Goal: Navigation & Orientation: Find specific page/section

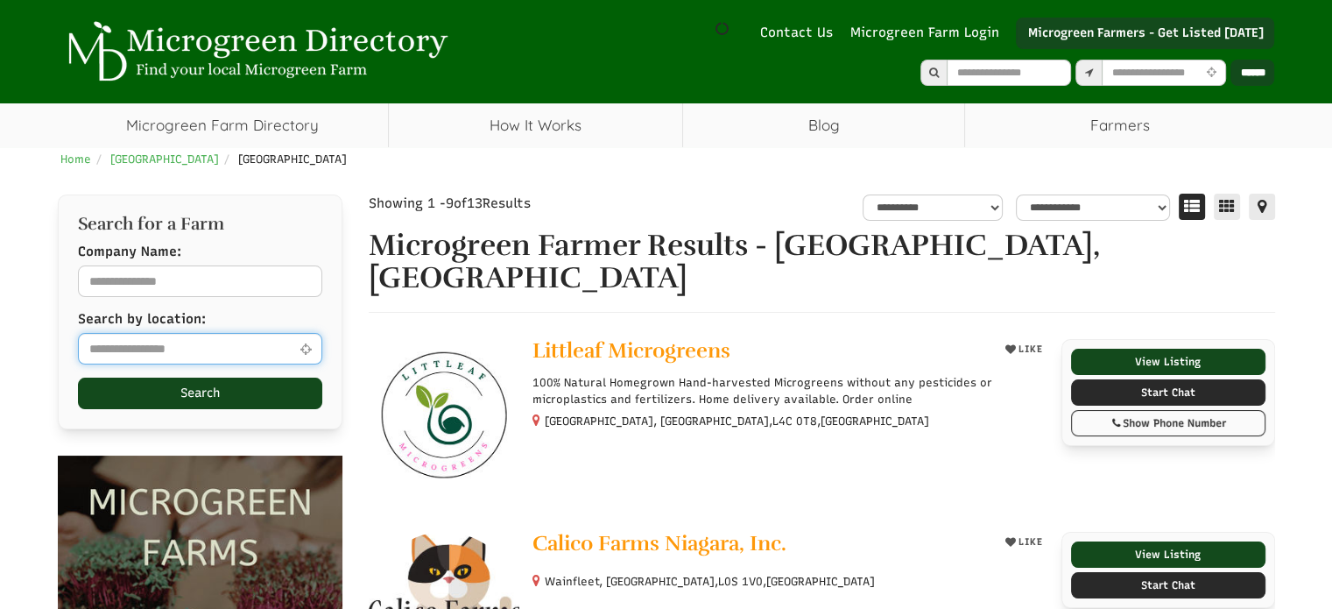
click at [133, 344] on input "text" at bounding box center [200, 349] width 244 height 32
click at [309, 347] on icon at bounding box center [306, 348] width 20 height 13
type input "**********"
select select "Language Translate Widget"
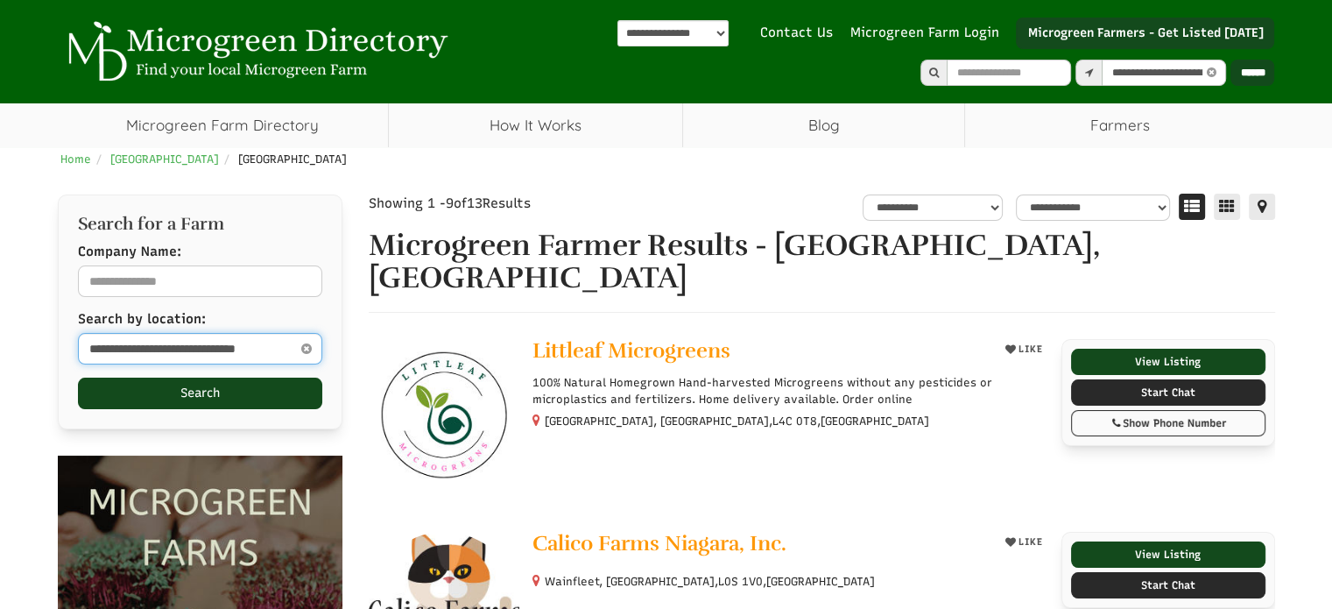
click at [124, 349] on input "**********" at bounding box center [200, 349] width 244 height 32
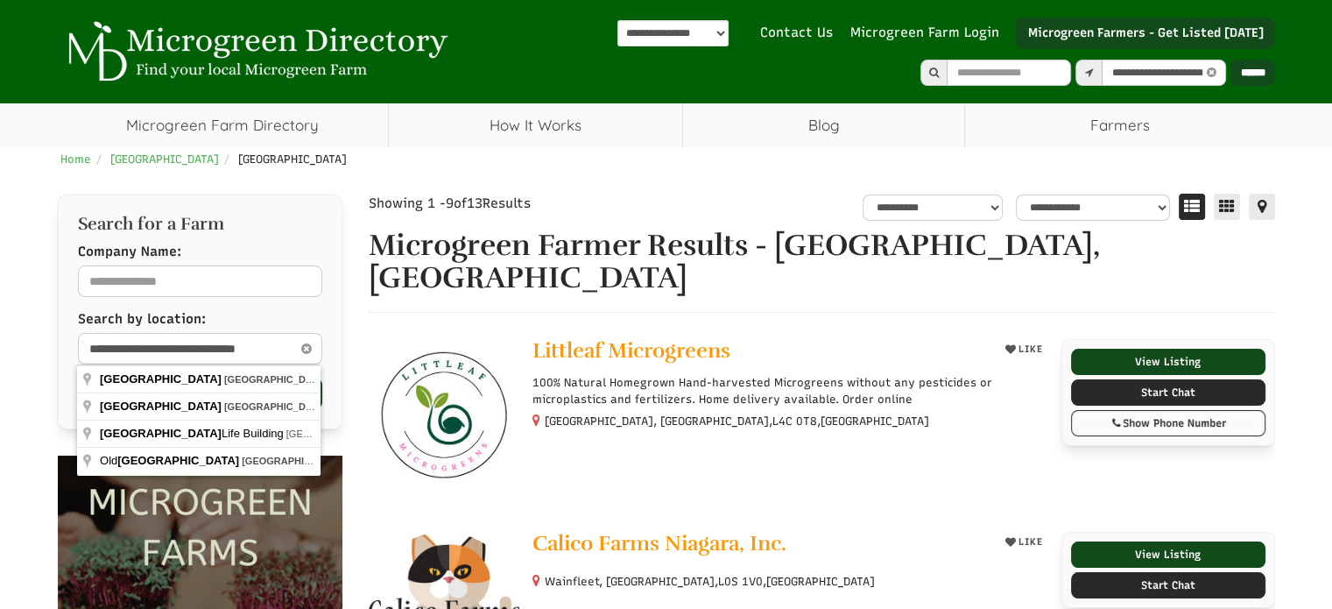
click at [309, 344] on icon at bounding box center [305, 348] width 19 height 21
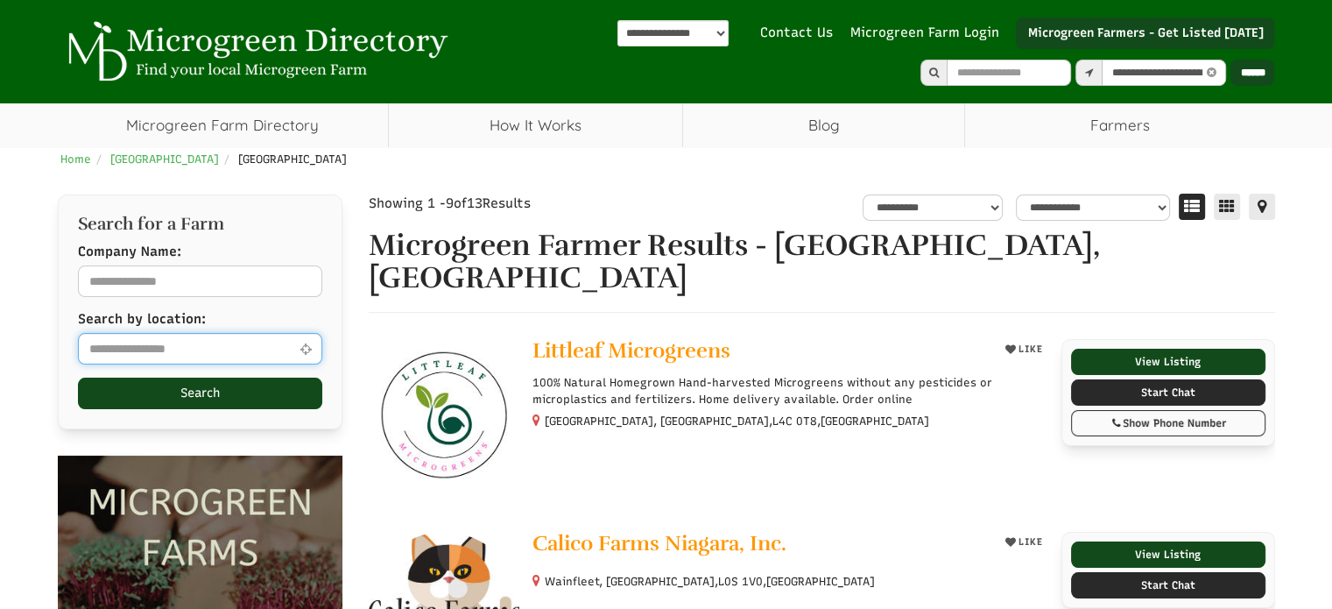
click at [197, 357] on input "text" at bounding box center [200, 349] width 244 height 32
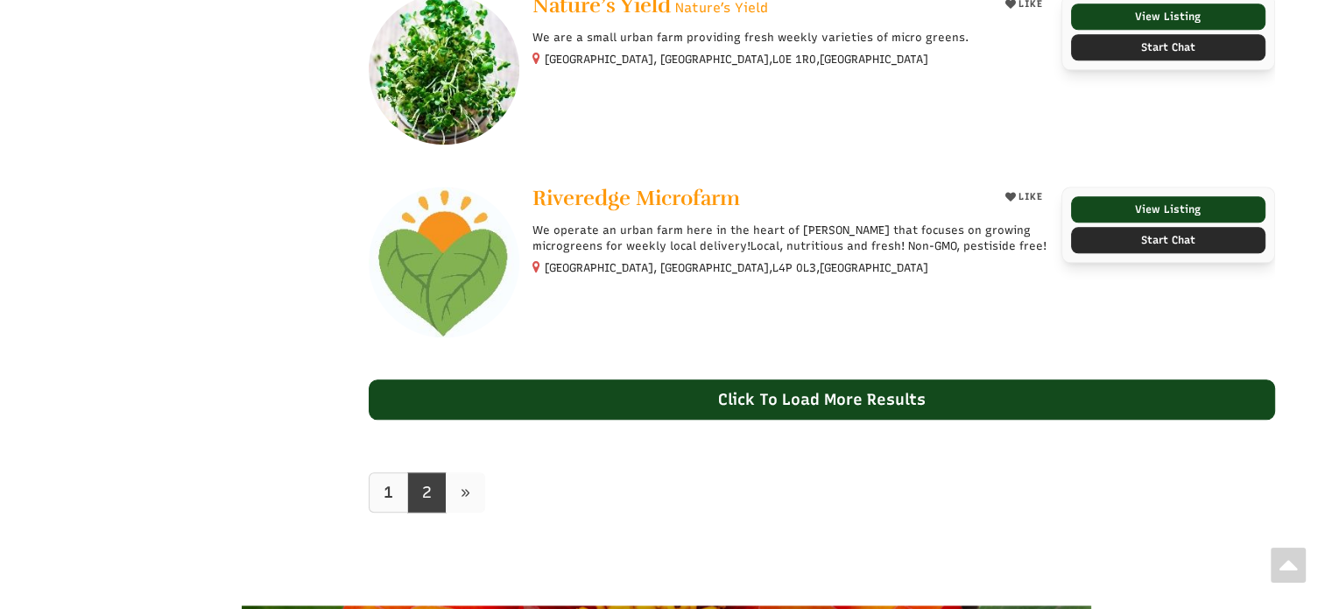
scroll to position [1752, 0]
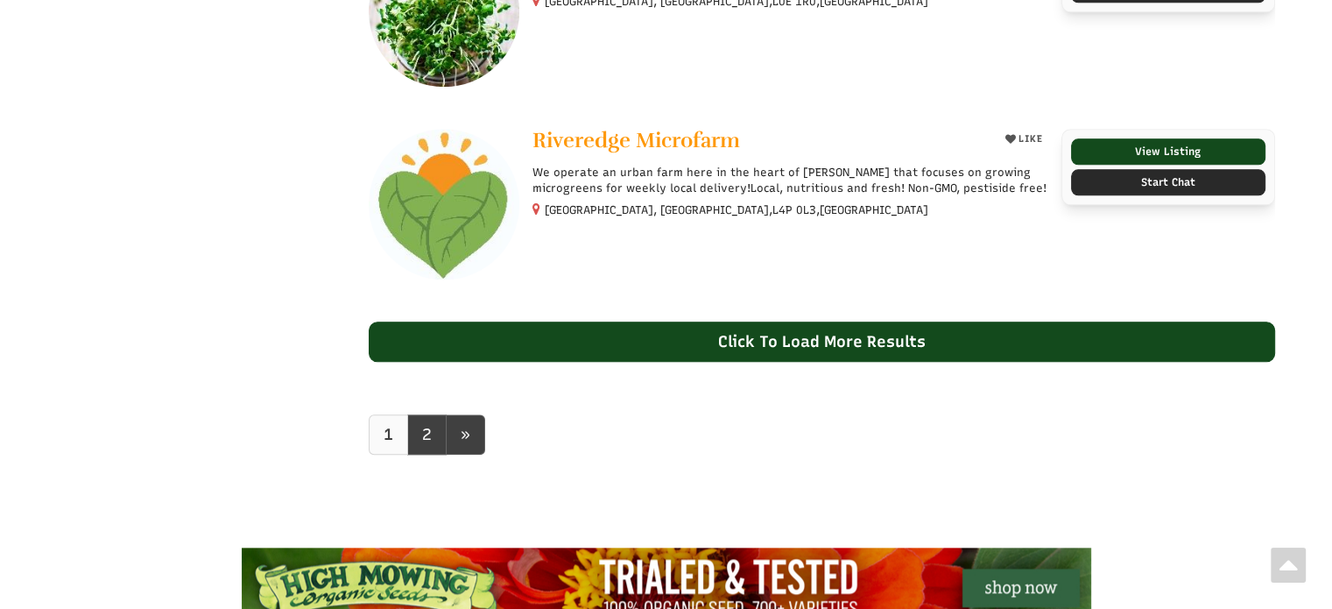
click at [384, 425] on b "1" at bounding box center [389, 434] width 10 height 19
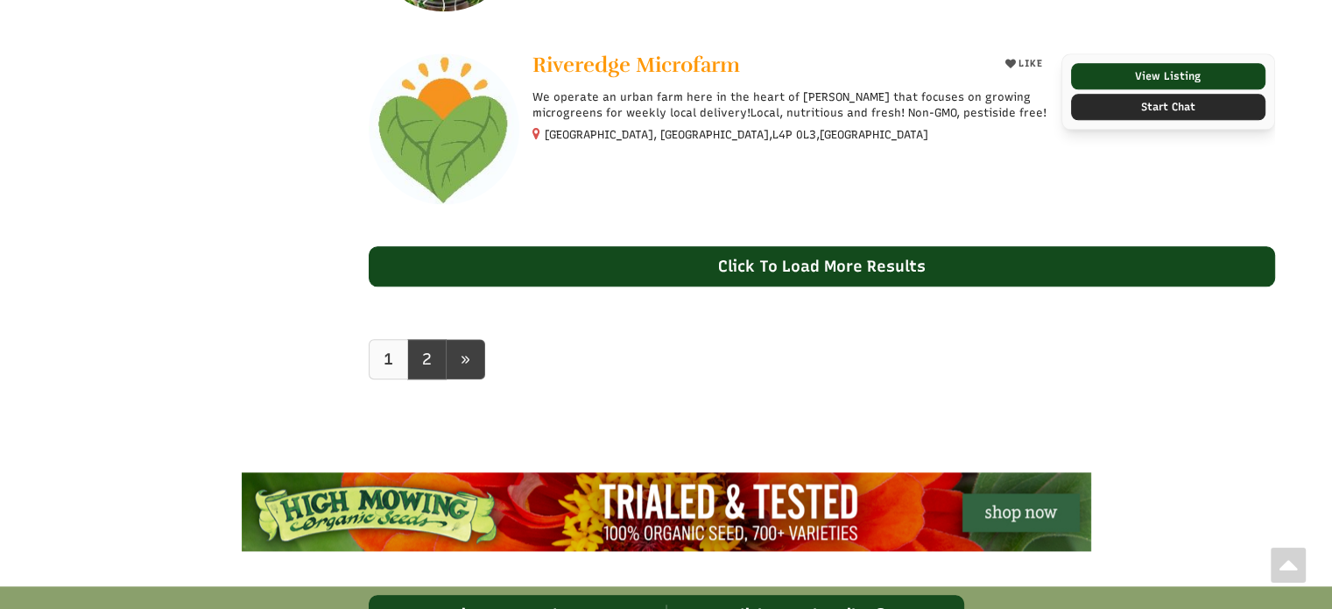
scroll to position [1839, 0]
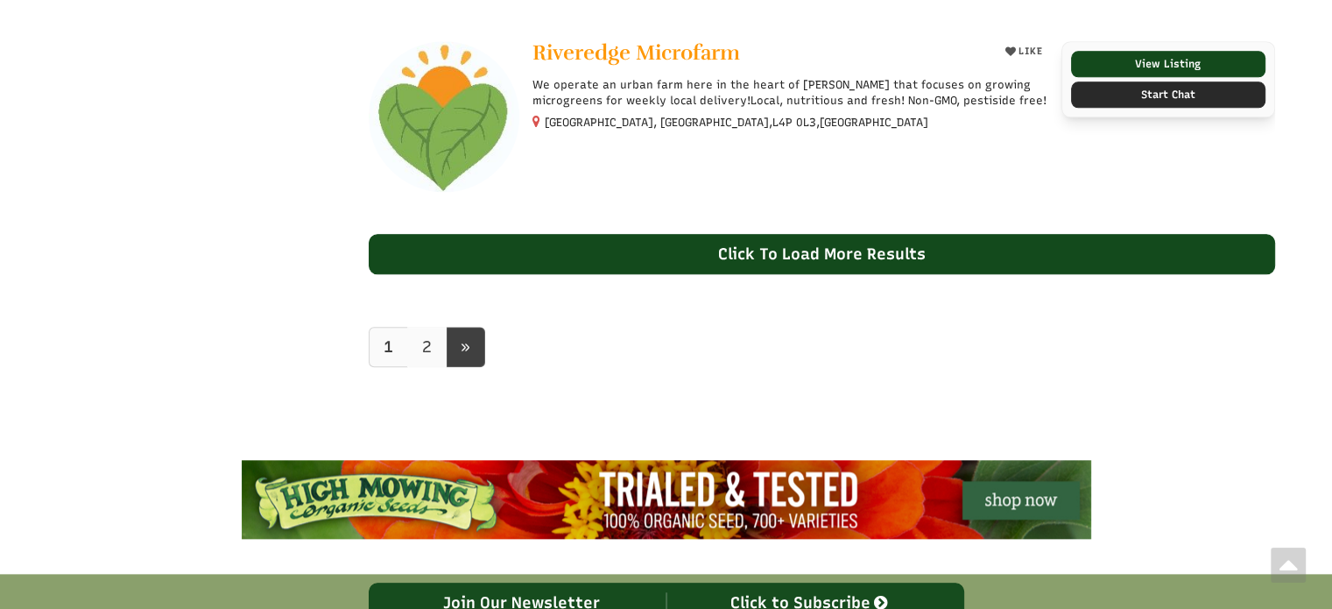
click at [431, 327] on link "2" at bounding box center [426, 347] width 39 height 40
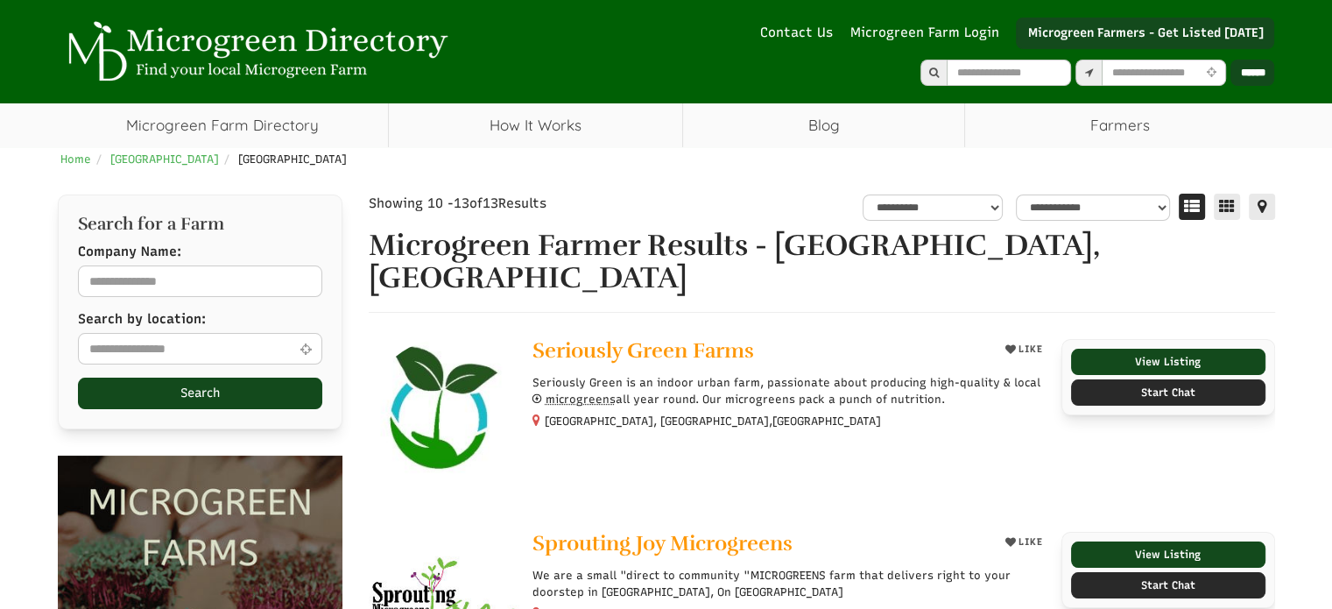
select select "Language Translate Widget"
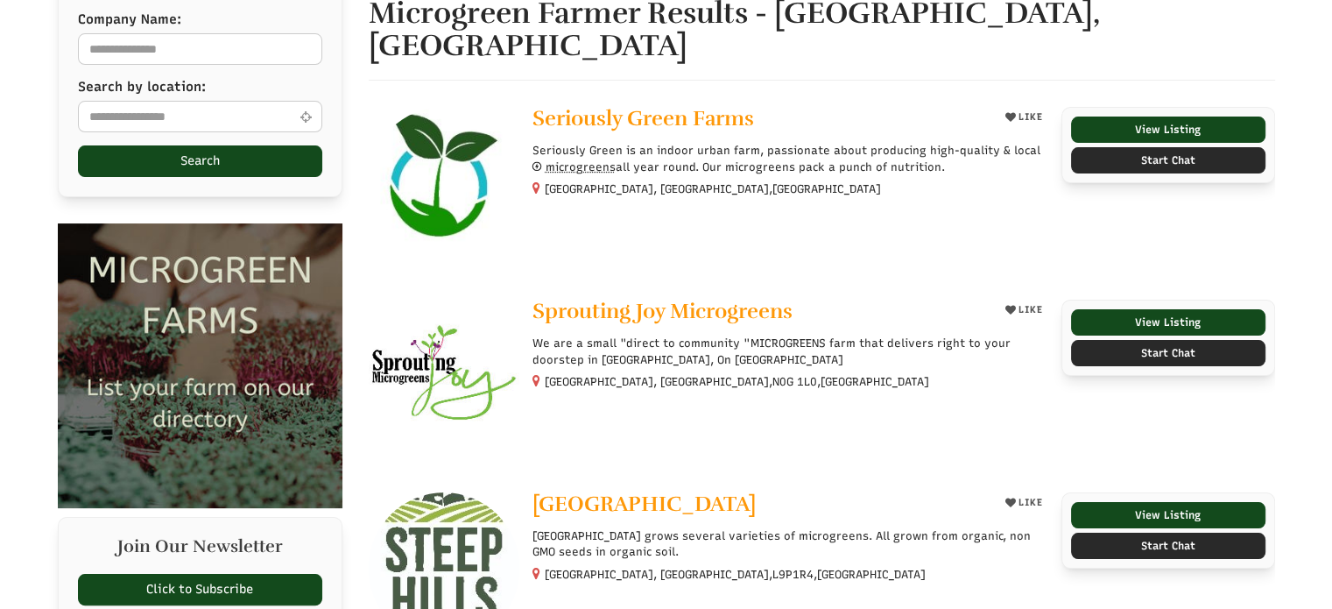
scroll to position [263, 0]
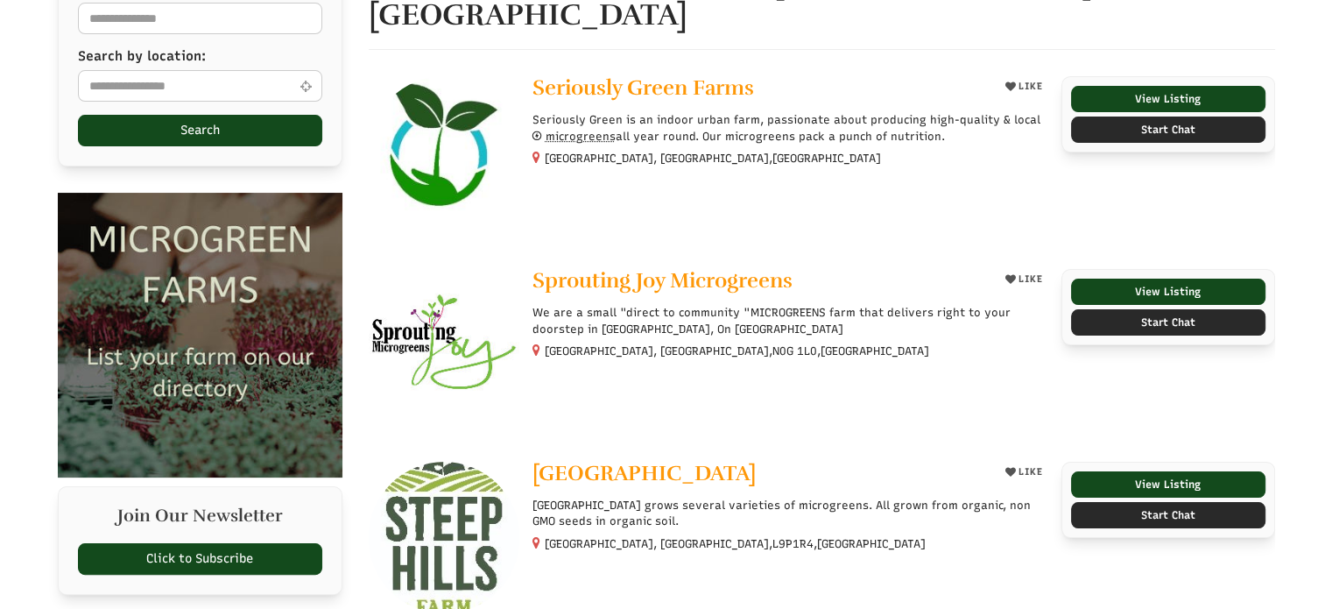
click at [409, 300] on img at bounding box center [445, 345] width 152 height 152
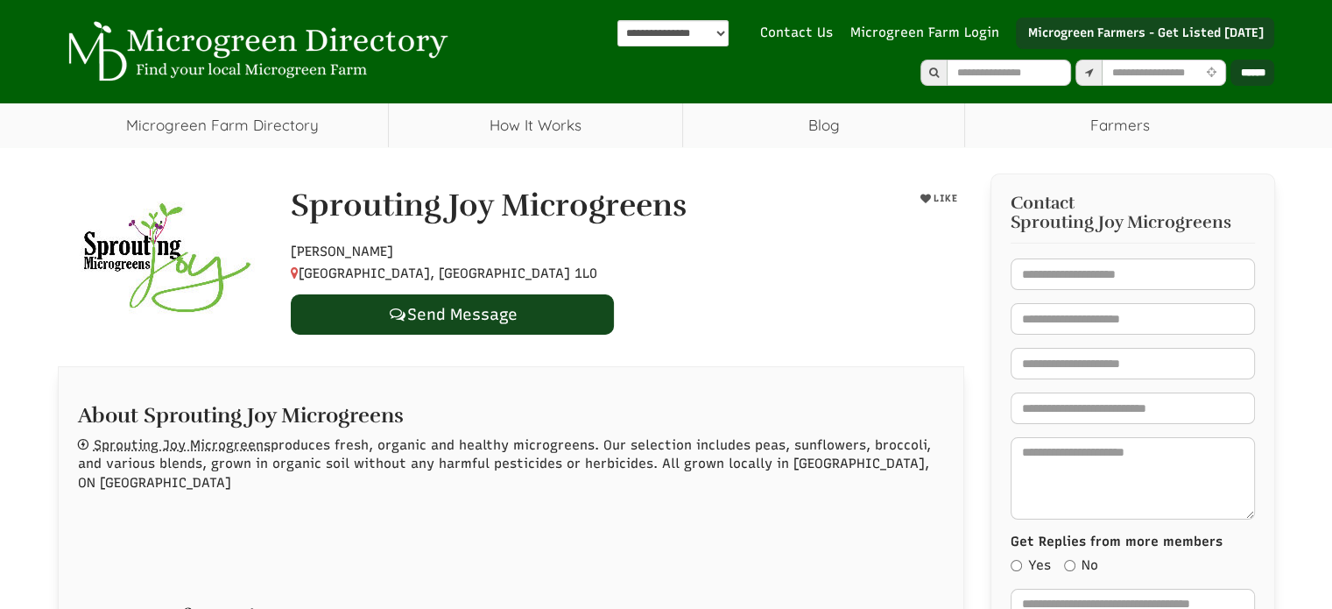
drag, startPoint x: 297, startPoint y: 195, endPoint x: 694, endPoint y: 229, distance: 398.1
click at [694, 229] on div "Sprouting Joy Microgreens" at bounding box center [569, 210] width 583 height 44
copy h1 "Sprouting Joy Microgreens"
select select "Language Translate Widget"
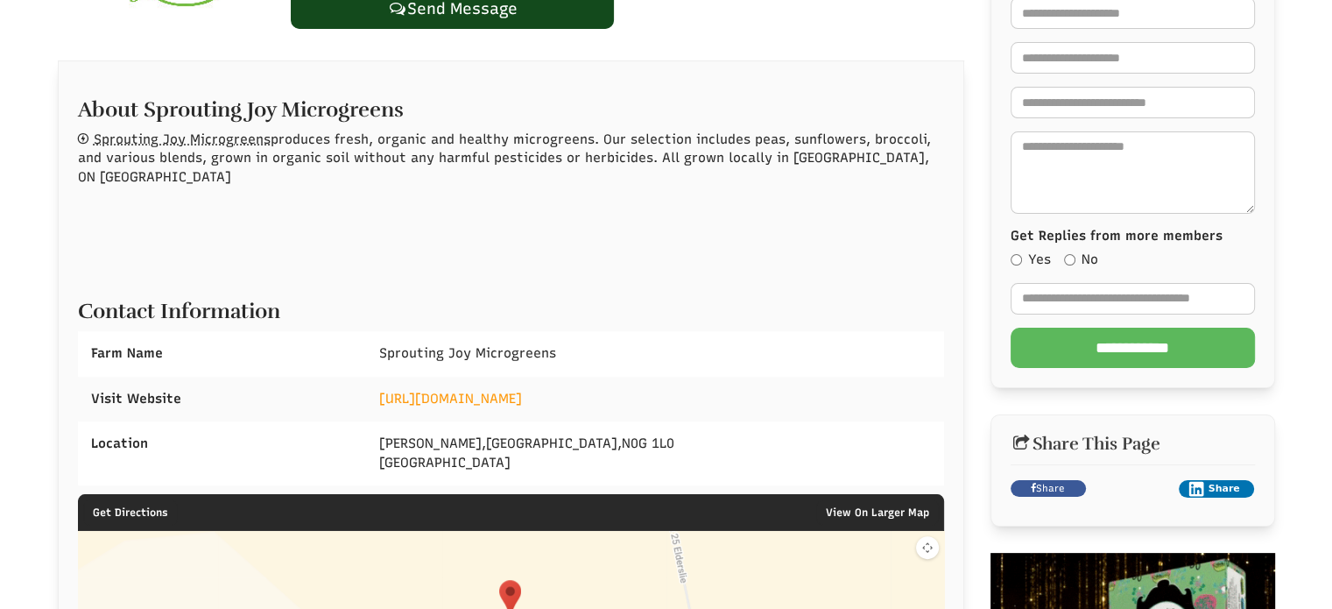
scroll to position [350, 0]
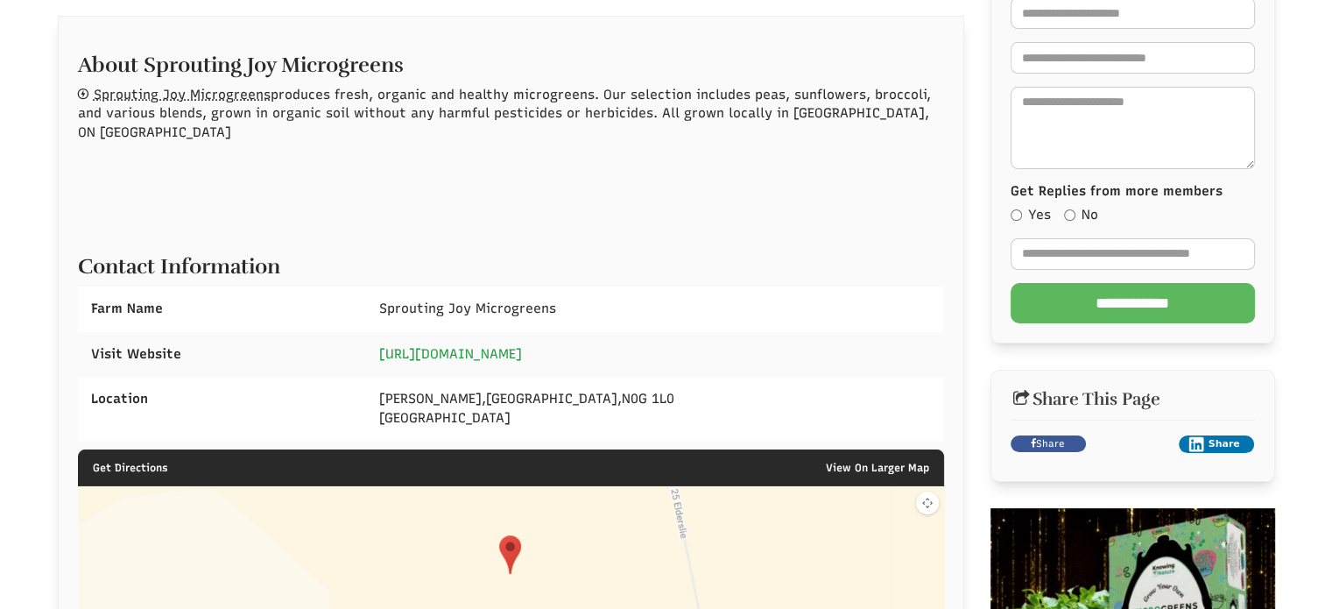
click at [413, 346] on link "http://sproutingjoymicrogreens.com" at bounding box center [450, 354] width 143 height 16
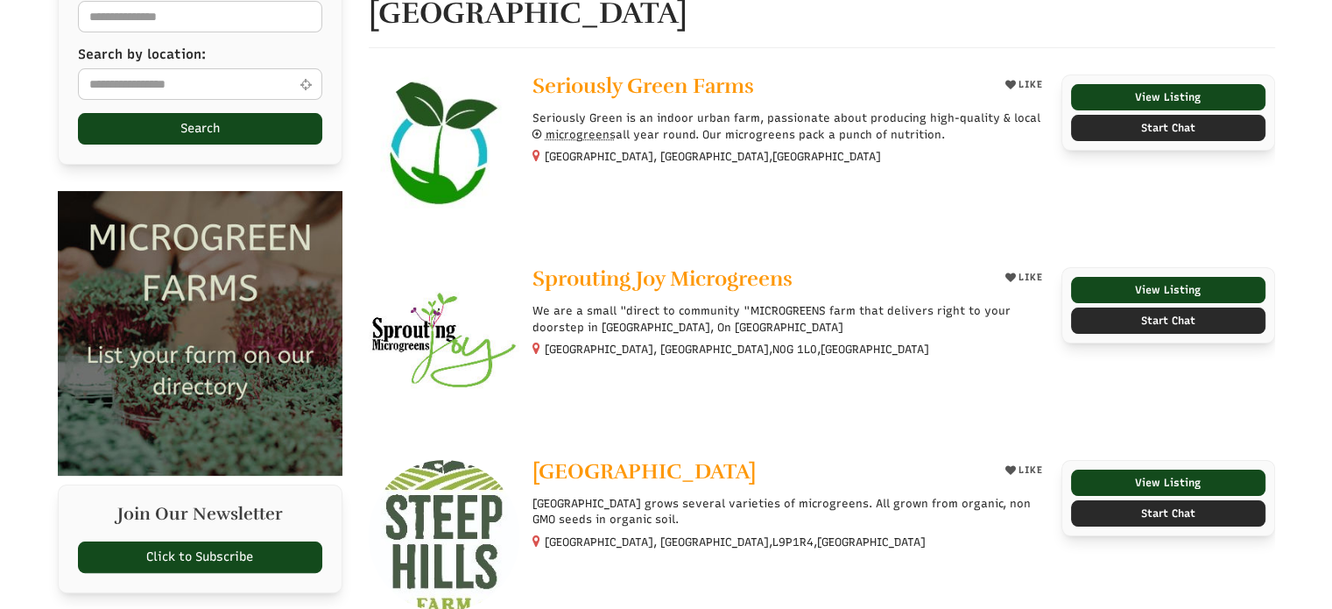
scroll to position [265, 0]
select select "Language Translate Widget"
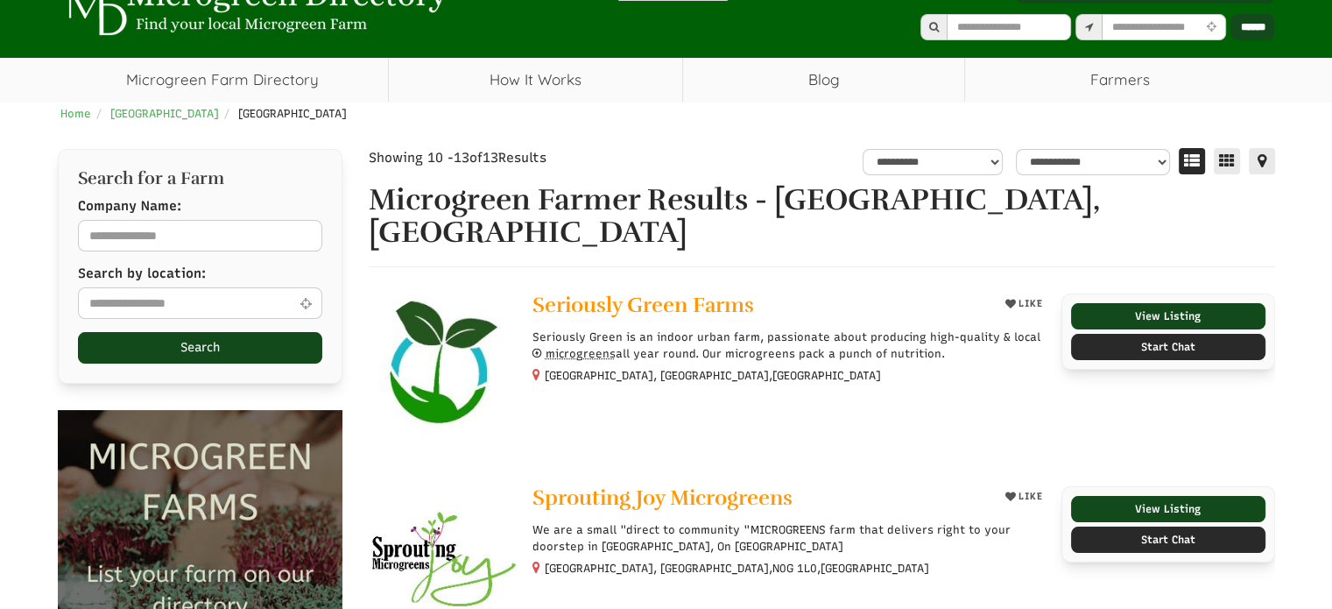
scroll to position [0, 0]
